Goal: Task Accomplishment & Management: Complete application form

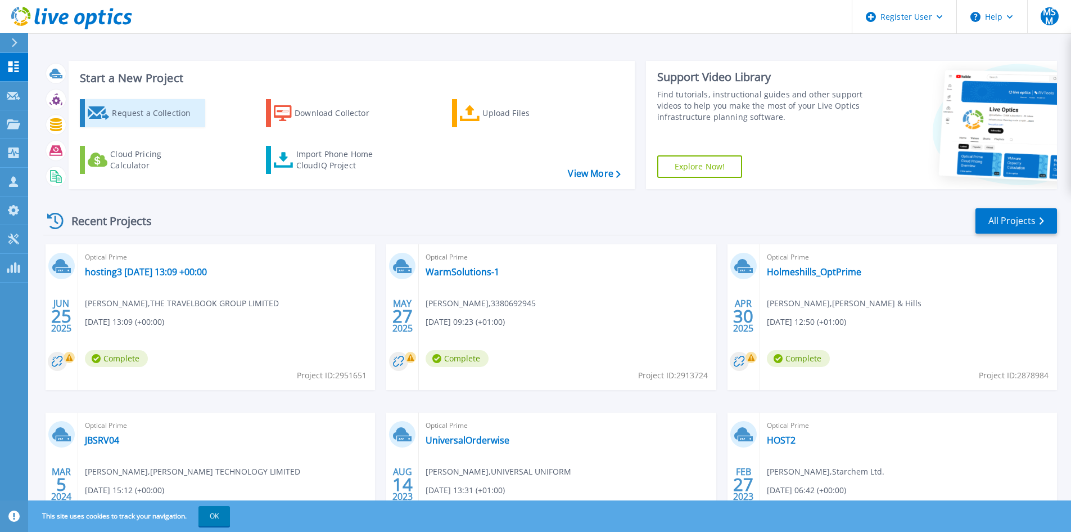
click at [156, 107] on div "Request a Collection" at bounding box center [157, 113] width 90 height 22
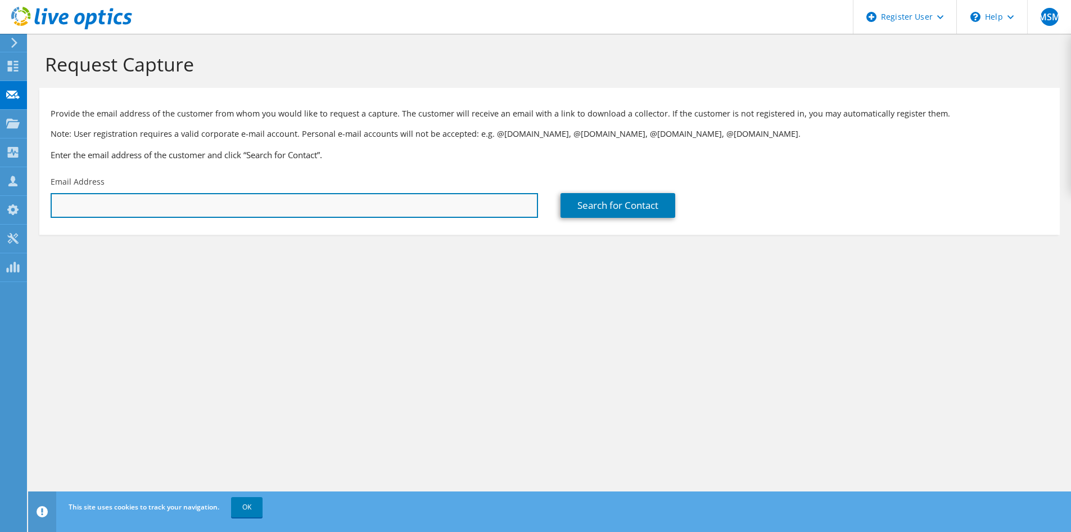
click at [185, 208] on input "text" at bounding box center [295, 205] width 488 height 25
paste input "[EMAIL_ADDRESS][DOMAIN_NAME]"
type input "[EMAIL_ADDRESS][DOMAIN_NAME]"
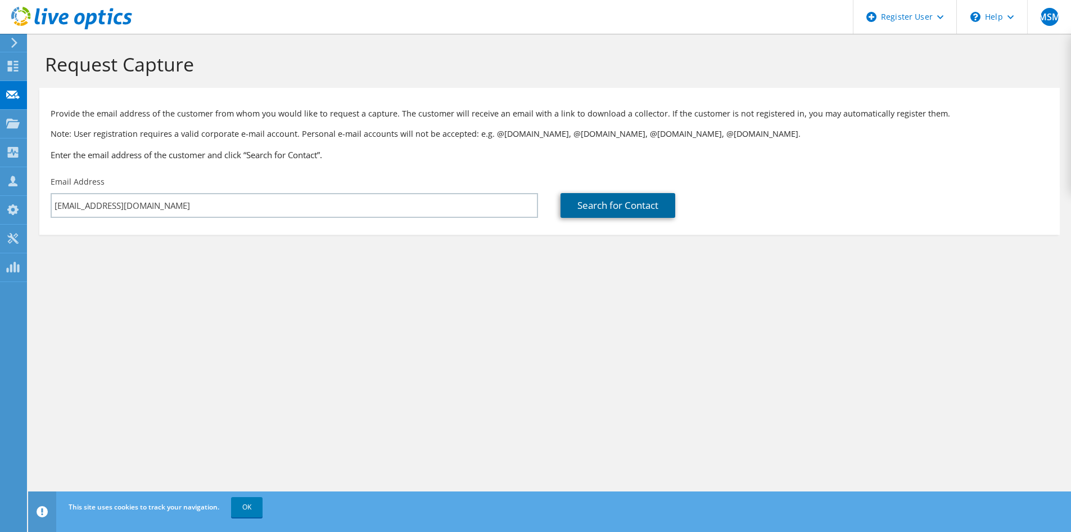
click at [601, 205] on link "Search for Contact" at bounding box center [618, 205] width 115 height 25
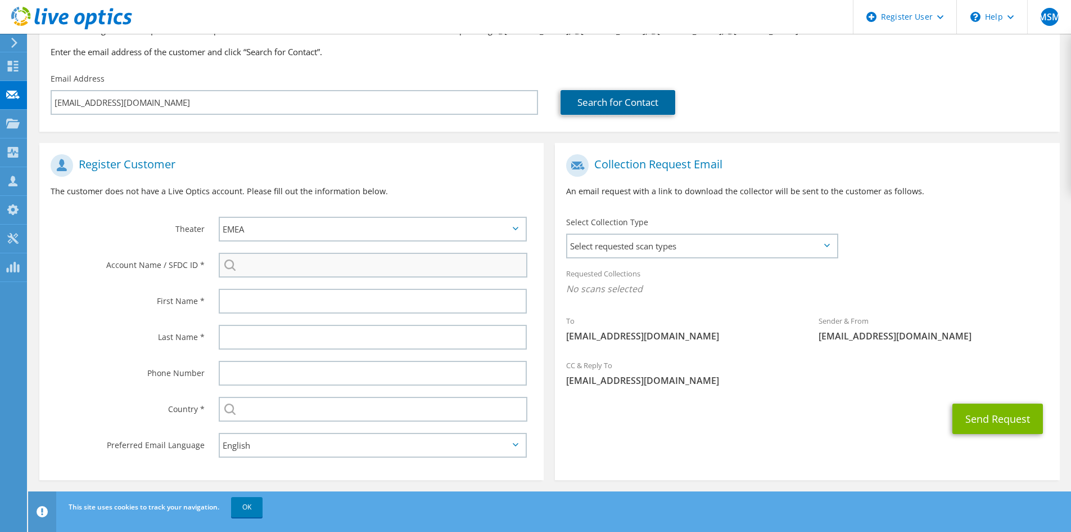
scroll to position [107, 0]
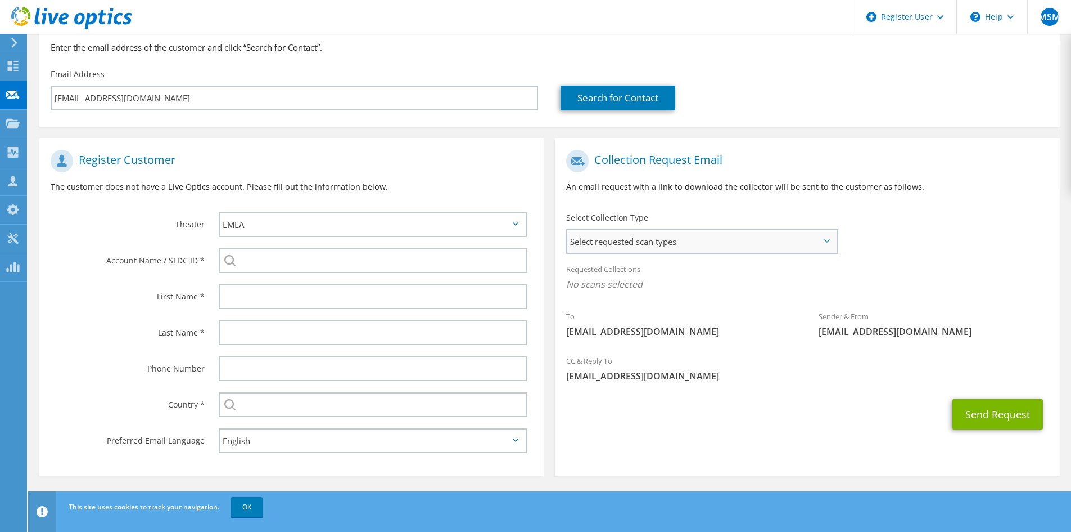
click at [662, 242] on span "Select requested scan types" at bounding box center [702, 241] width 269 height 22
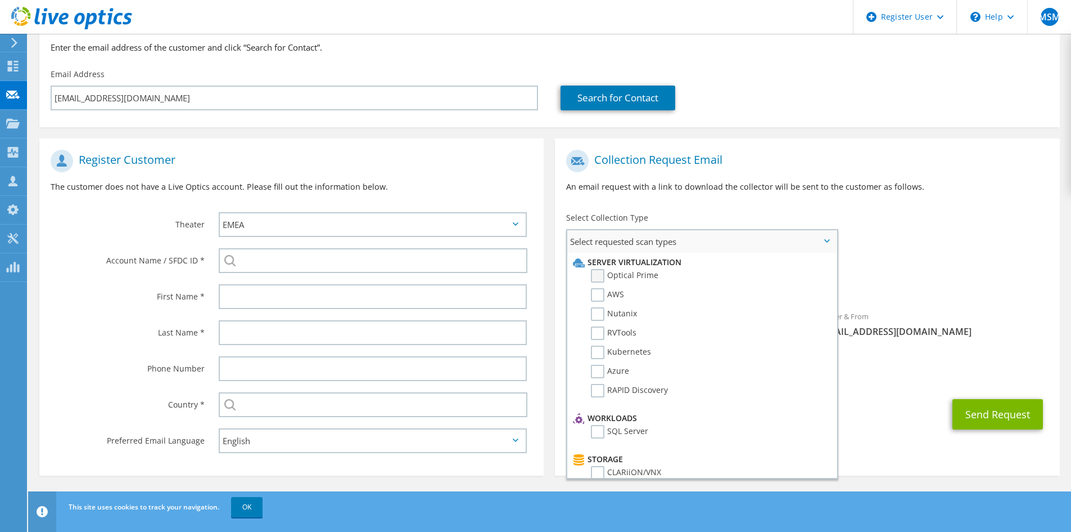
click at [621, 269] on label "Optical Prime" at bounding box center [624, 275] width 67 height 13
click at [0, 0] on input "Optical Prime" at bounding box center [0, 0] width 0 height 0
click at [1014, 214] on div "To [EMAIL_ADDRESS][DOMAIN_NAME] Sender & From [EMAIL_ADDRESS][DOMAIN_NAME]" at bounding box center [807, 248] width 505 height 208
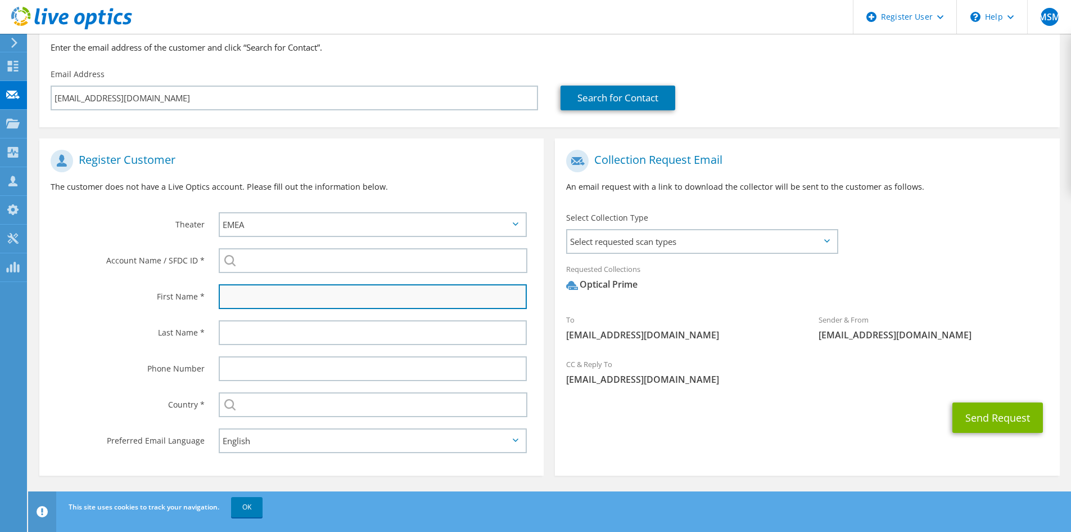
click at [256, 298] on input "text" at bounding box center [373, 296] width 308 height 25
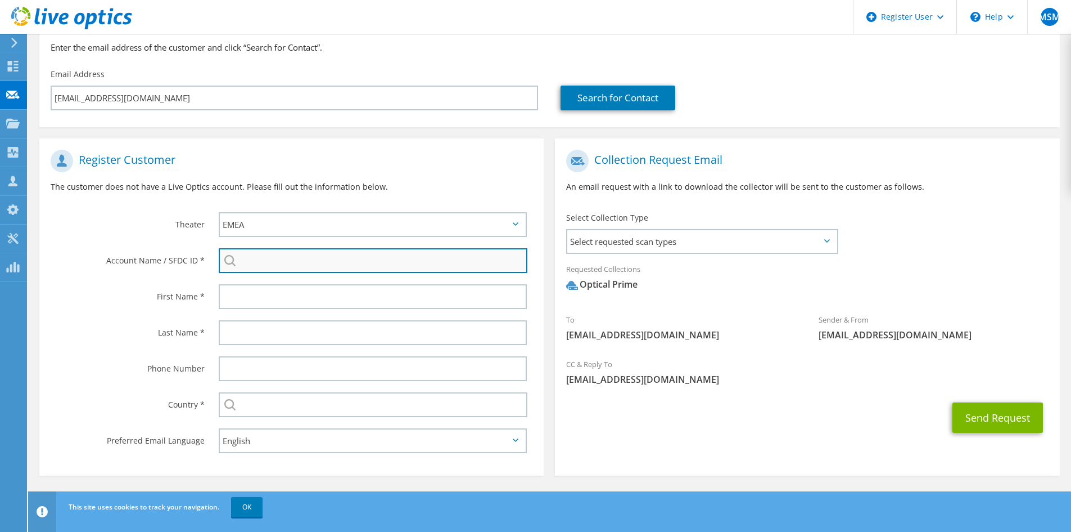
click at [241, 263] on input "search" at bounding box center [373, 260] width 309 height 25
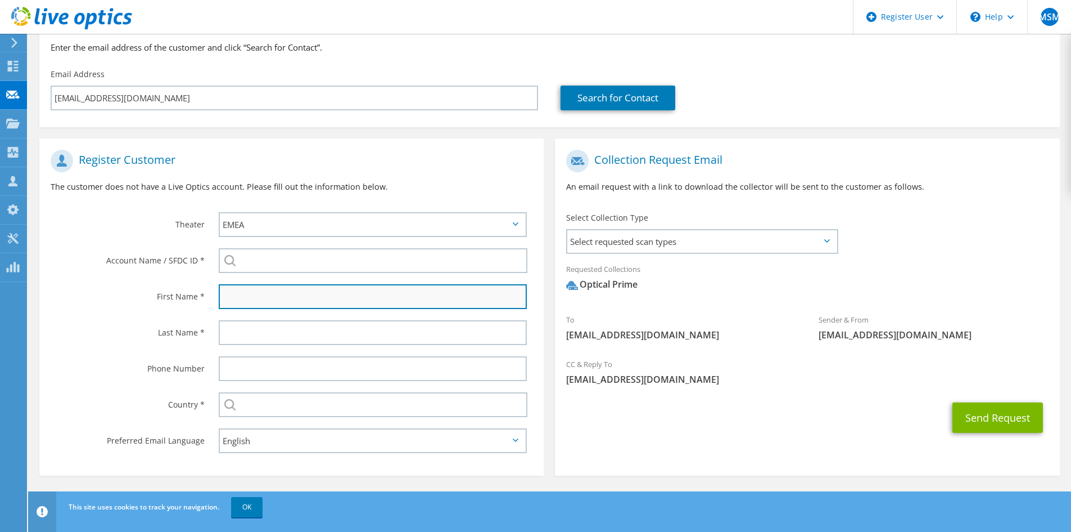
drag, startPoint x: 224, startPoint y: 297, endPoint x: 227, endPoint y: 302, distance: 5.8
click at [224, 297] on input "text" at bounding box center [373, 296] width 308 height 25
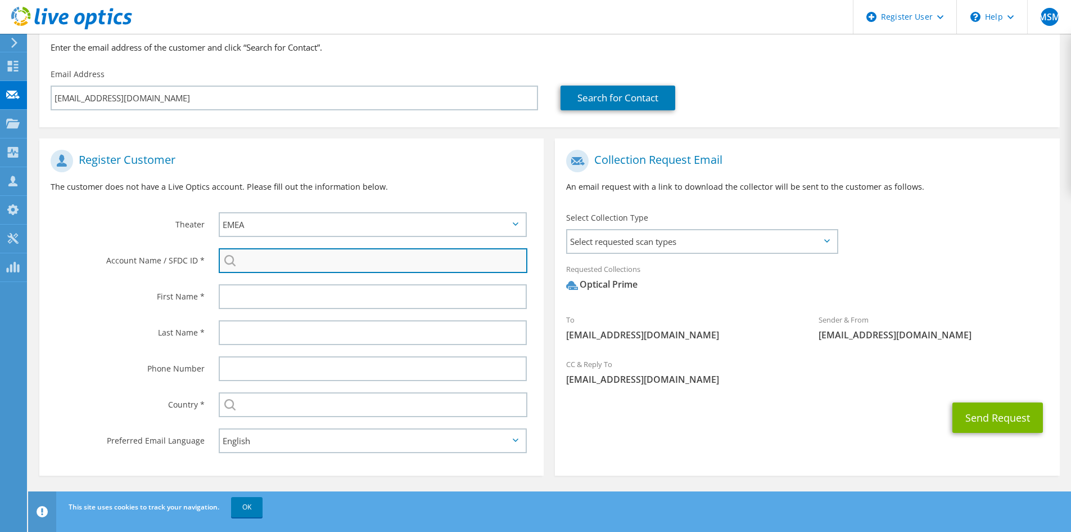
click at [270, 262] on input "search" at bounding box center [373, 260] width 309 height 25
paste input "1703270031"
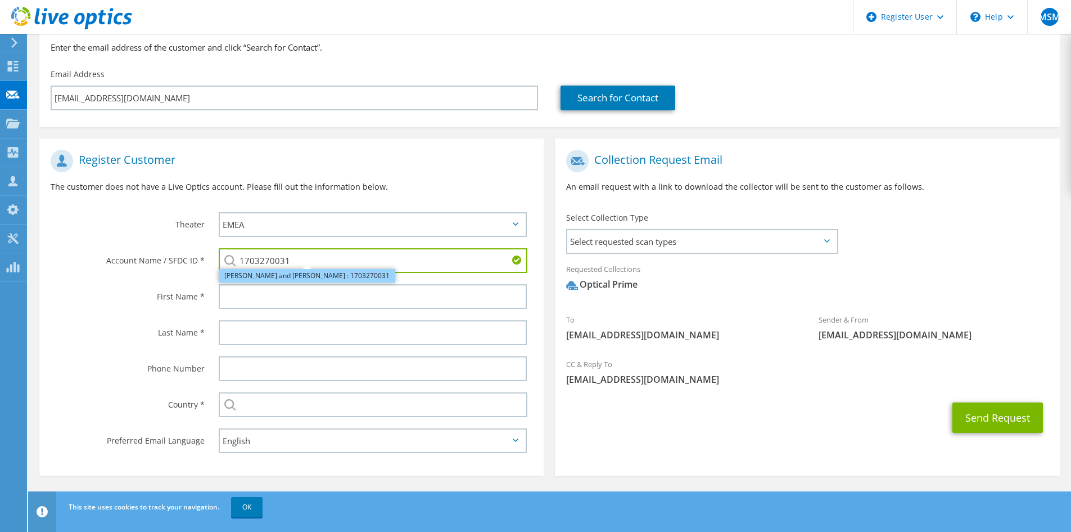
click at [295, 278] on li "[PERSON_NAME] and [PERSON_NAME] : 1703270031" at bounding box center [307, 275] width 177 height 13
type input "[PERSON_NAME] and [PERSON_NAME] : 1703270031"
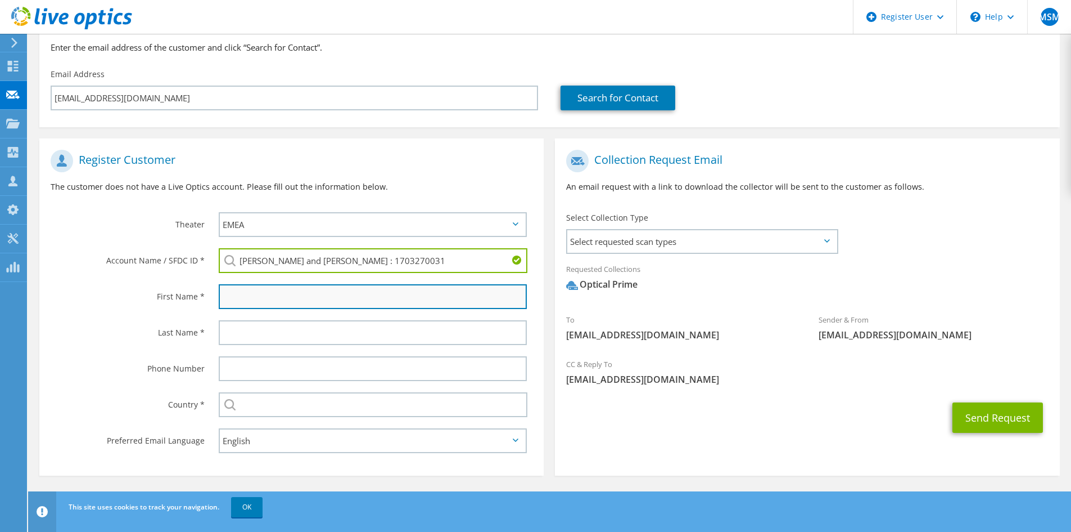
click at [244, 300] on input "text" at bounding box center [373, 296] width 308 height 25
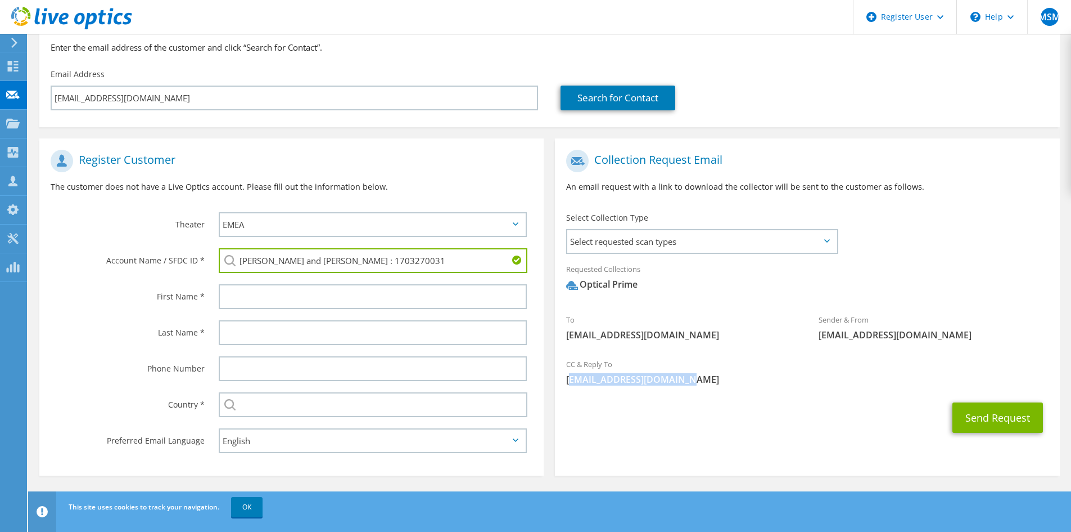
drag, startPoint x: 571, startPoint y: 373, endPoint x: 681, endPoint y: 377, distance: 109.8
click at [681, 377] on span "[EMAIL_ADDRESS][DOMAIN_NAME]" at bounding box center [807, 379] width 482 height 12
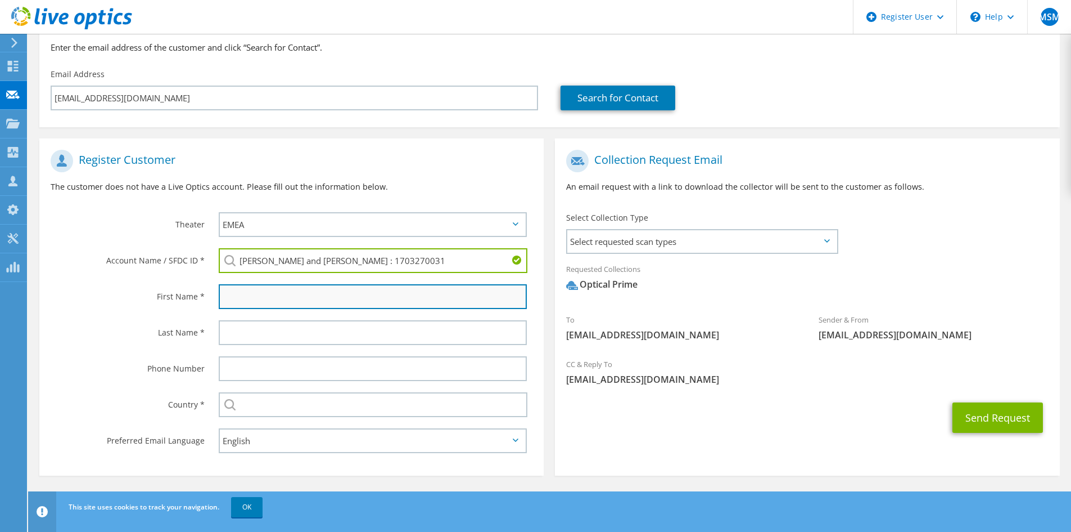
click at [259, 304] on input "text" at bounding box center [373, 296] width 308 height 25
click at [243, 303] on input "text" at bounding box center [373, 296] width 308 height 25
paste input "[PERSON_NAME]"
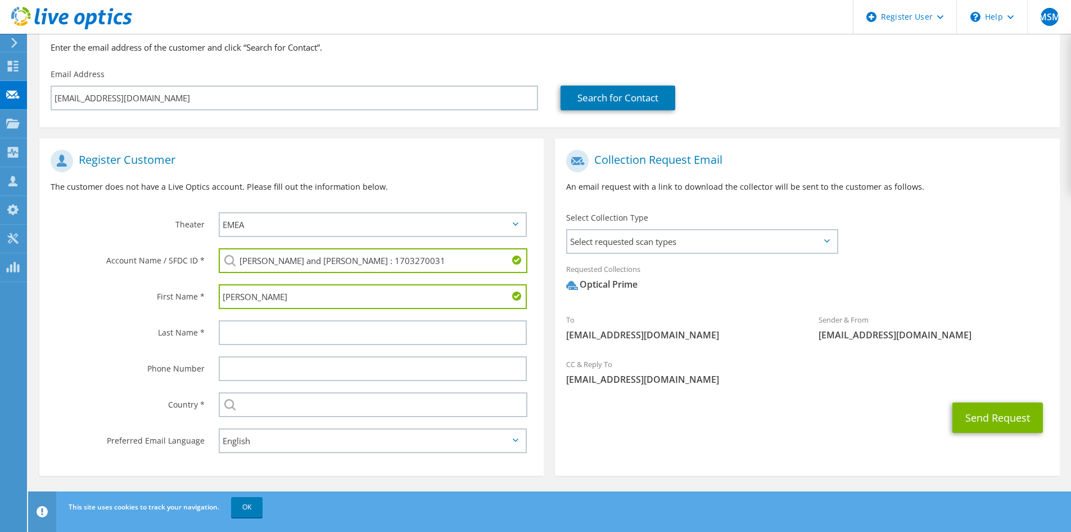
click at [270, 296] on input "[PERSON_NAME]" at bounding box center [373, 296] width 308 height 25
type input "Surbjit"
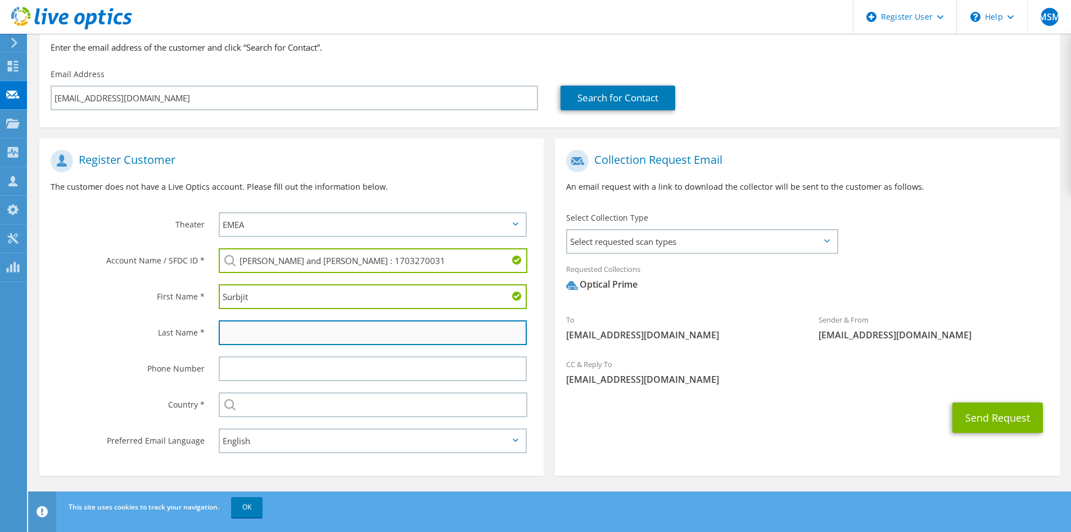
click at [261, 326] on input "text" at bounding box center [373, 332] width 308 height 25
paste input "[PERSON_NAME]"
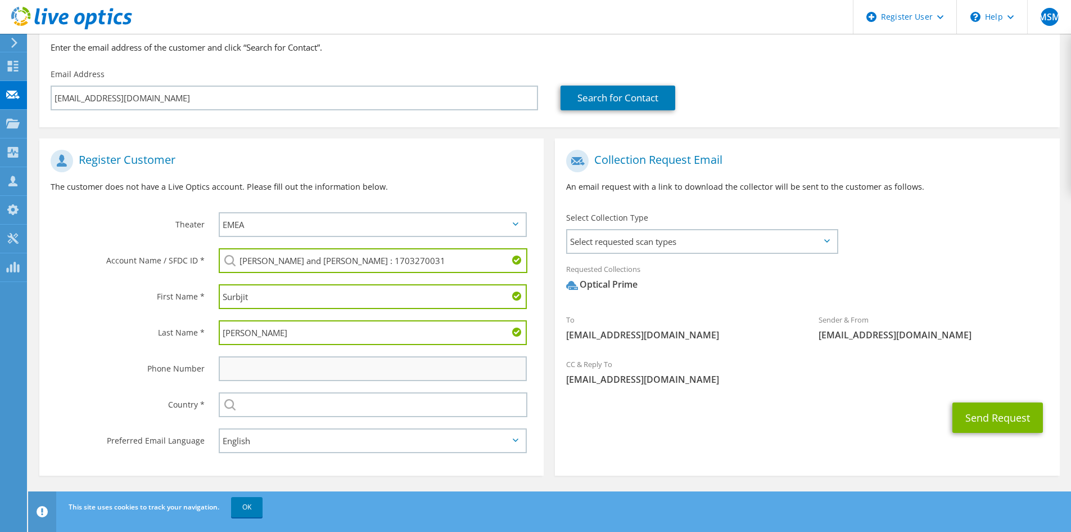
type input "[PERSON_NAME]"
click at [237, 379] on input "text" at bounding box center [373, 368] width 308 height 25
drag, startPoint x: 316, startPoint y: 373, endPoint x: 288, endPoint y: 375, distance: 27.6
click at [316, 373] on input "text" at bounding box center [373, 368] width 308 height 25
paste input "01902 366571"
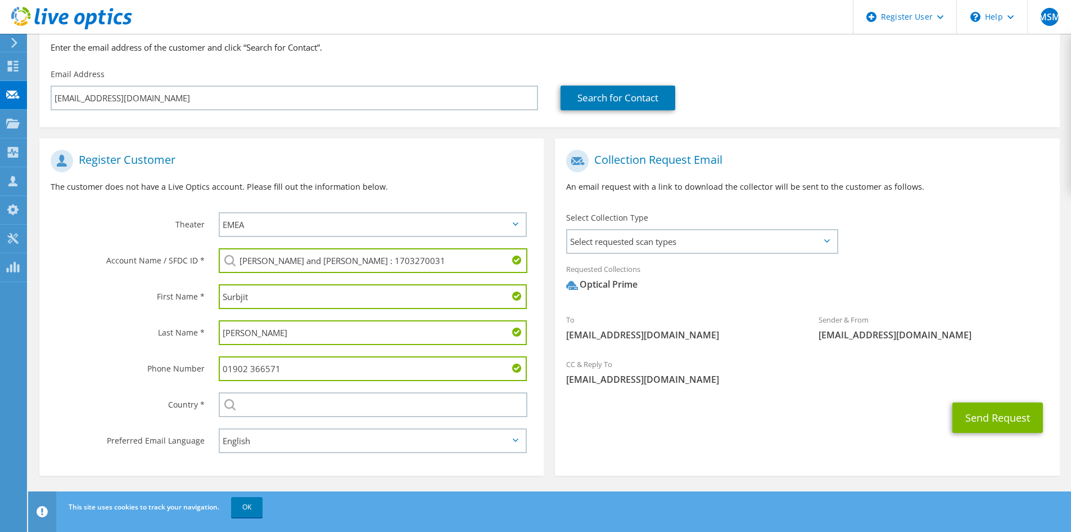
drag, startPoint x: 229, startPoint y: 369, endPoint x: 215, endPoint y: 371, distance: 13.6
click at [217, 370] on div "01902 366571" at bounding box center [376, 368] width 336 height 36
click at [246, 367] on input "1902 366571" at bounding box center [373, 368] width 308 height 25
type input "1902366571"
click at [809, 245] on span "Select requested scan types" at bounding box center [702, 241] width 269 height 22
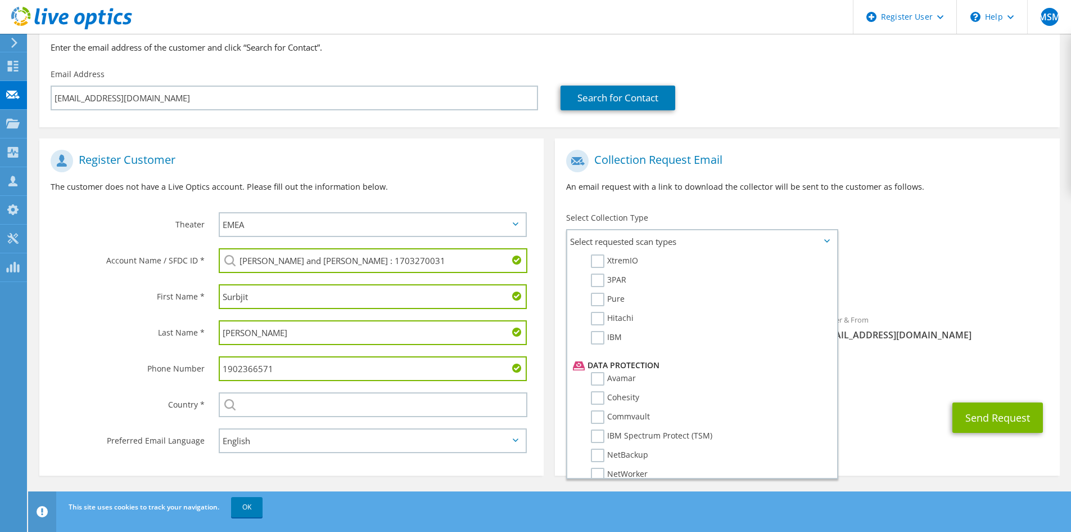
scroll to position [497, 0]
click at [997, 217] on div "To [EMAIL_ADDRESS][DOMAIN_NAME] Sender & From [EMAIL_ADDRESS][DOMAIN_NAME]" at bounding box center [807, 248] width 505 height 208
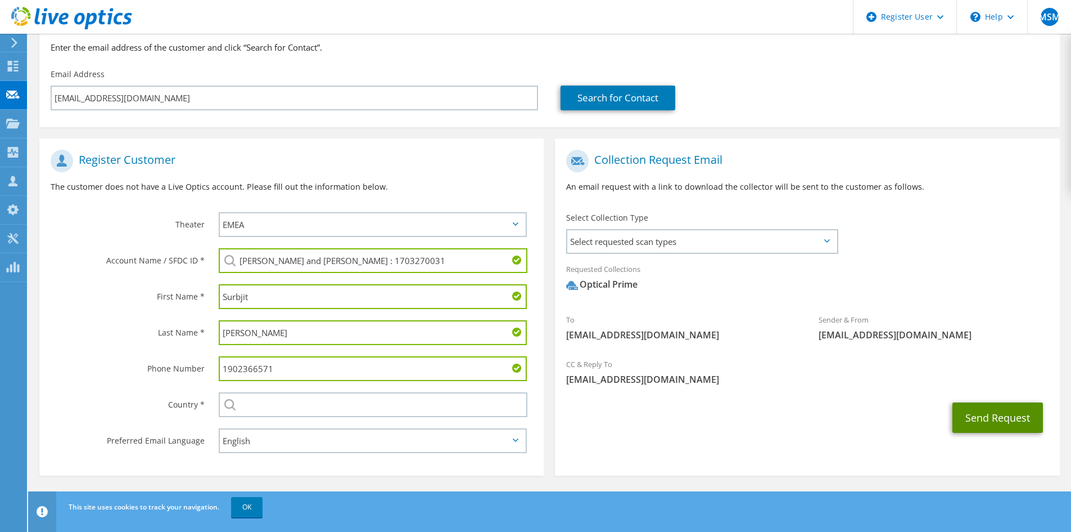
click at [987, 416] on button "Send Request" at bounding box center [998, 417] width 91 height 30
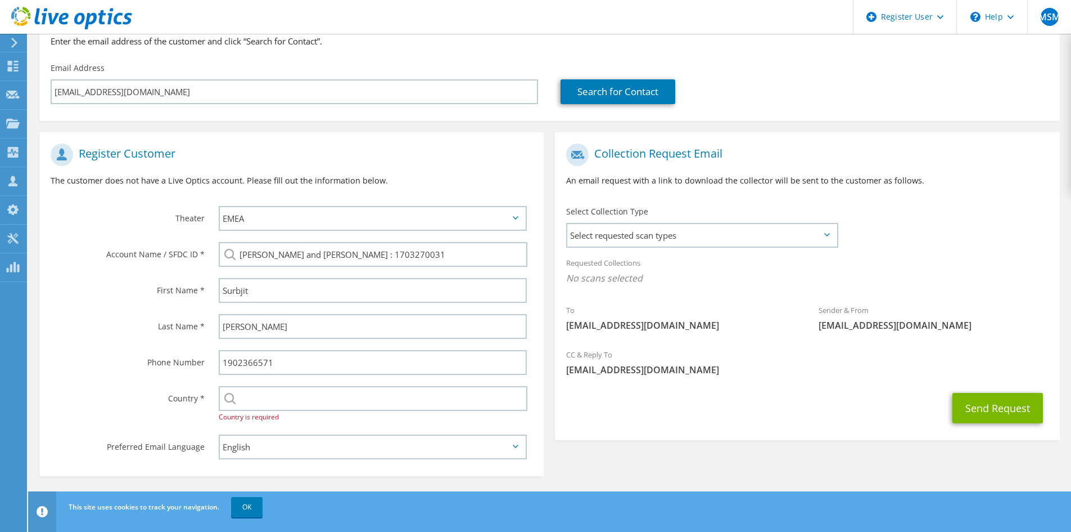
scroll to position [120, 0]
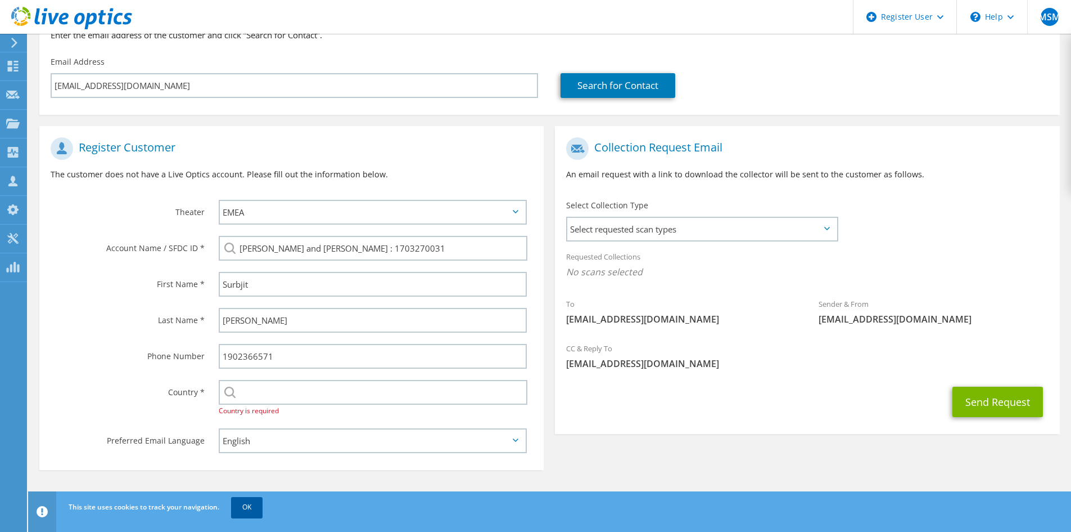
click at [248, 505] on link "OK" at bounding box center [246, 507] width 31 height 20
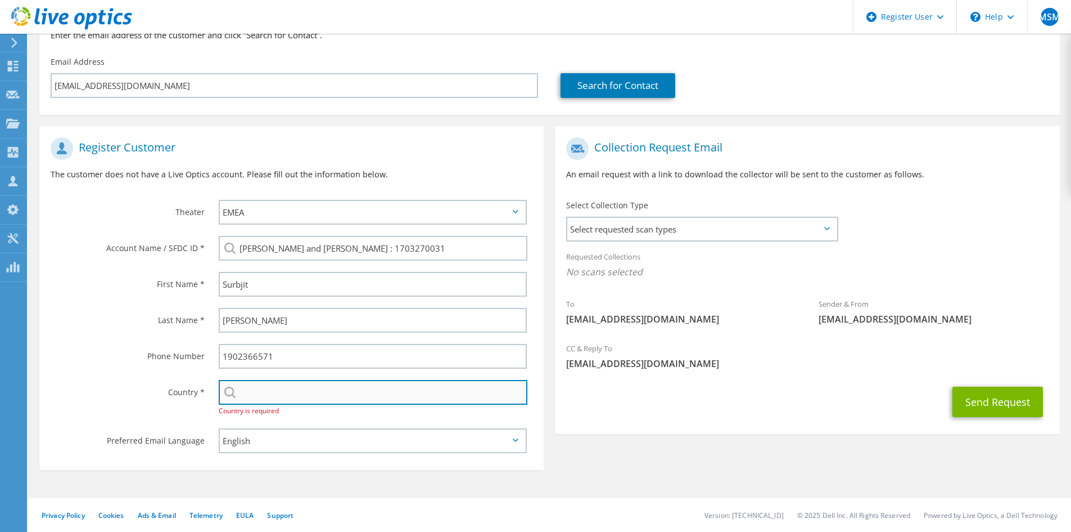
click at [276, 393] on input "text" at bounding box center [373, 392] width 309 height 25
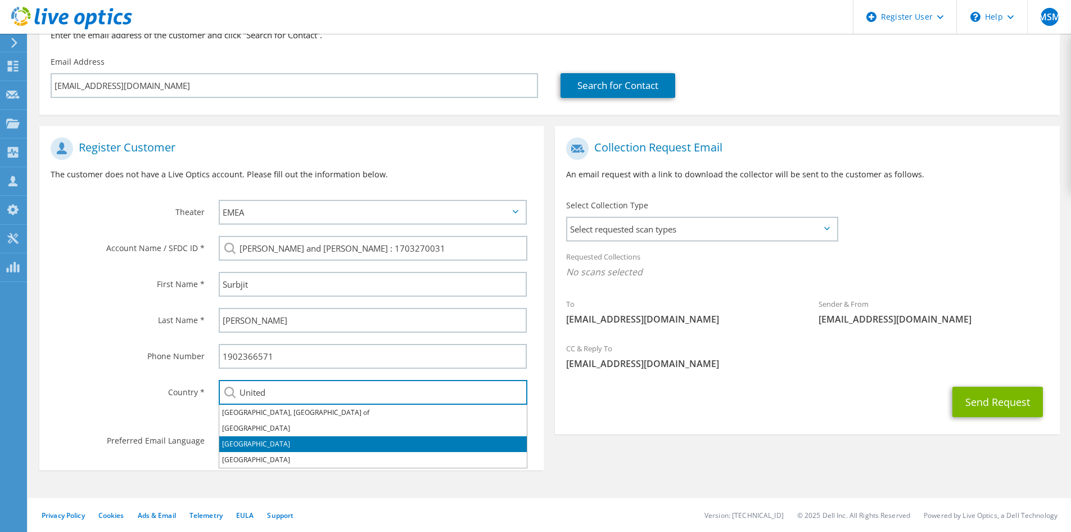
click at [280, 439] on li "[GEOGRAPHIC_DATA]" at bounding box center [373, 444] width 308 height 16
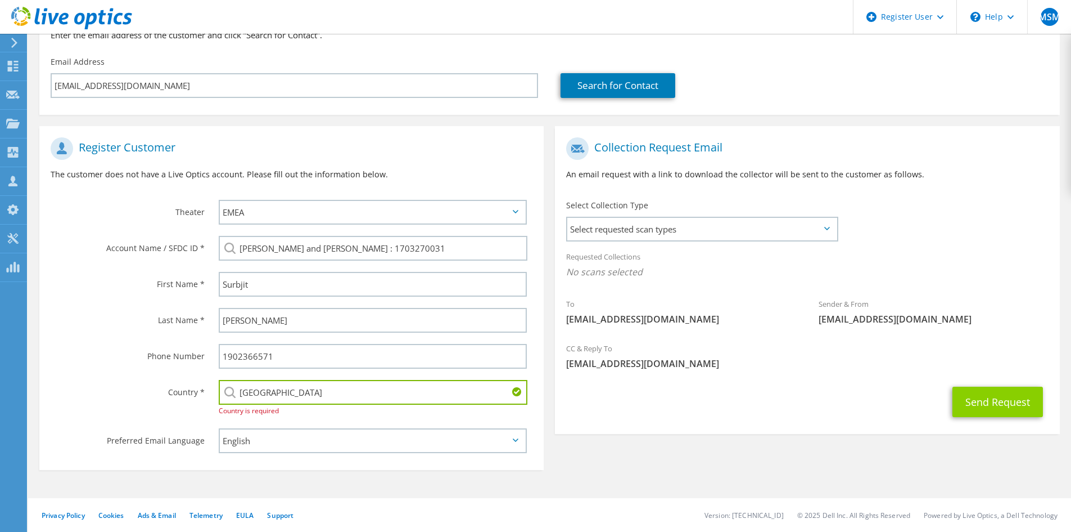
type input "[GEOGRAPHIC_DATA]"
click at [967, 391] on button "Send Request" at bounding box center [998, 401] width 91 height 30
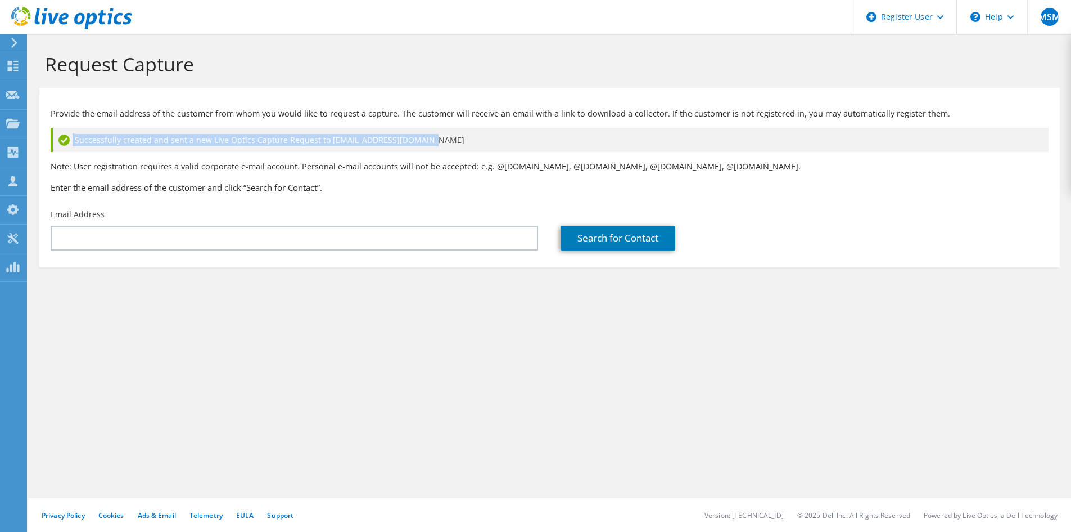
drag, startPoint x: 53, startPoint y: 138, endPoint x: 438, endPoint y: 136, distance: 384.7
click at [438, 136] on div "Successfully created and sent a new Live Optics Capture Request to [EMAIL_ADDRE…" at bounding box center [550, 140] width 998 height 24
click at [438, 136] on div "Successfully created and sent a new Live Optics Capture Request to surb.kumar@r…" at bounding box center [550, 140] width 998 height 24
drag, startPoint x: 438, startPoint y: 136, endPoint x: 94, endPoint y: 138, distance: 344.2
click at [94, 138] on div "Successfully created and sent a new Live Optics Capture Request to surb.kumar@r…" at bounding box center [550, 140] width 998 height 24
